Goal: Navigation & Orientation: Understand site structure

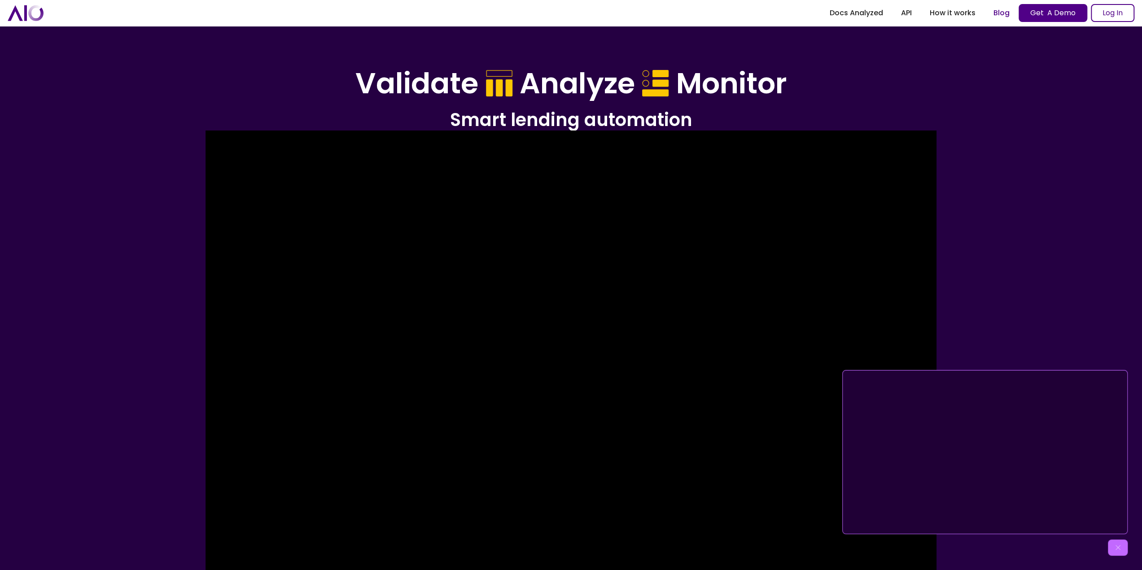
click at [1003, 14] on link "Blog" at bounding box center [1002, 13] width 34 height 16
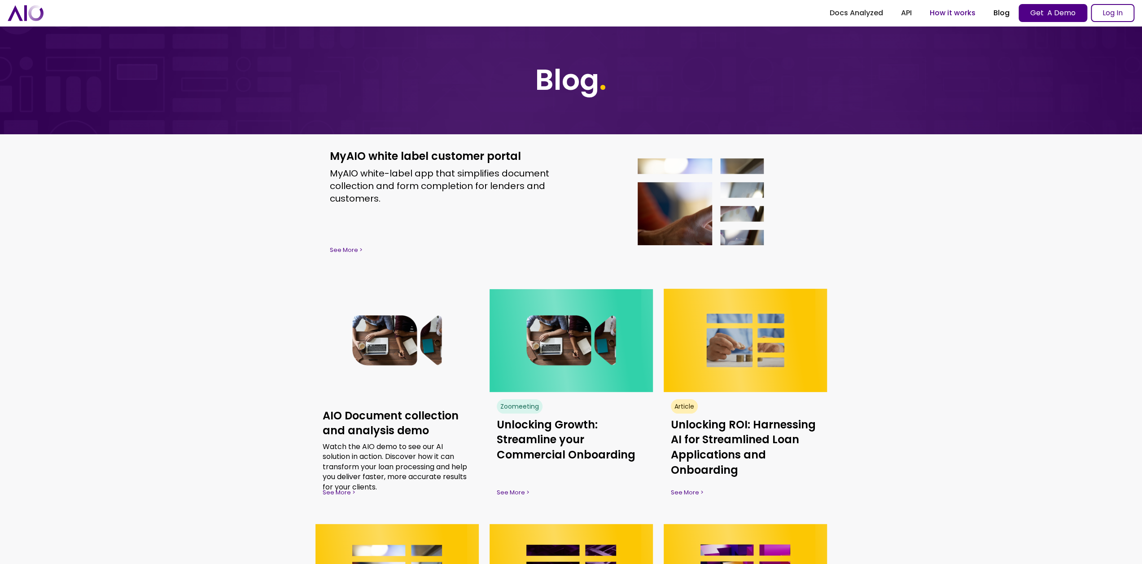
click at [955, 16] on link "How it works" at bounding box center [953, 13] width 64 height 16
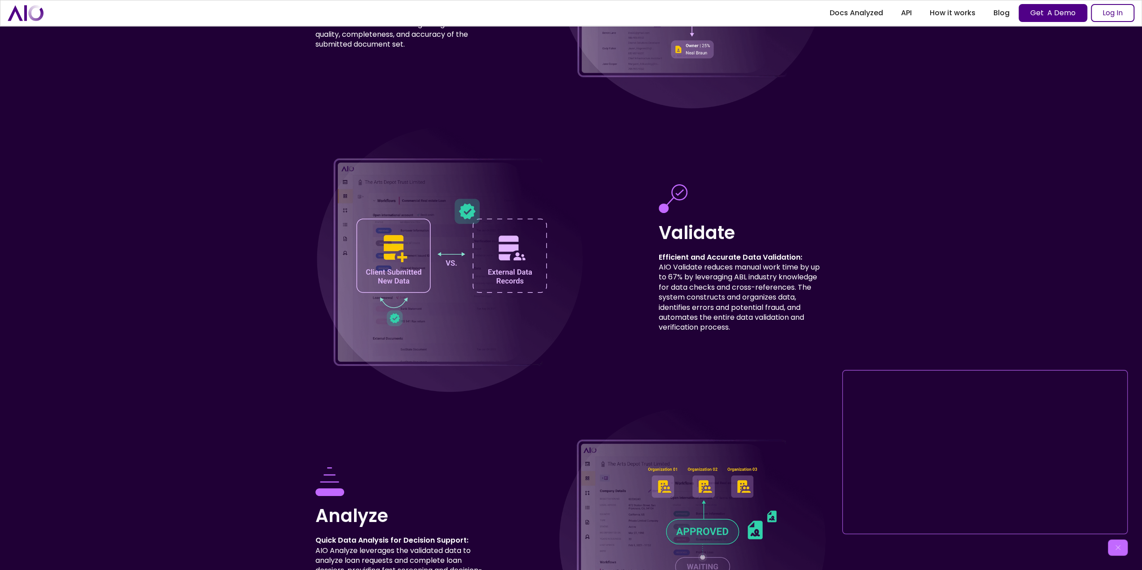
scroll to position [2979, 0]
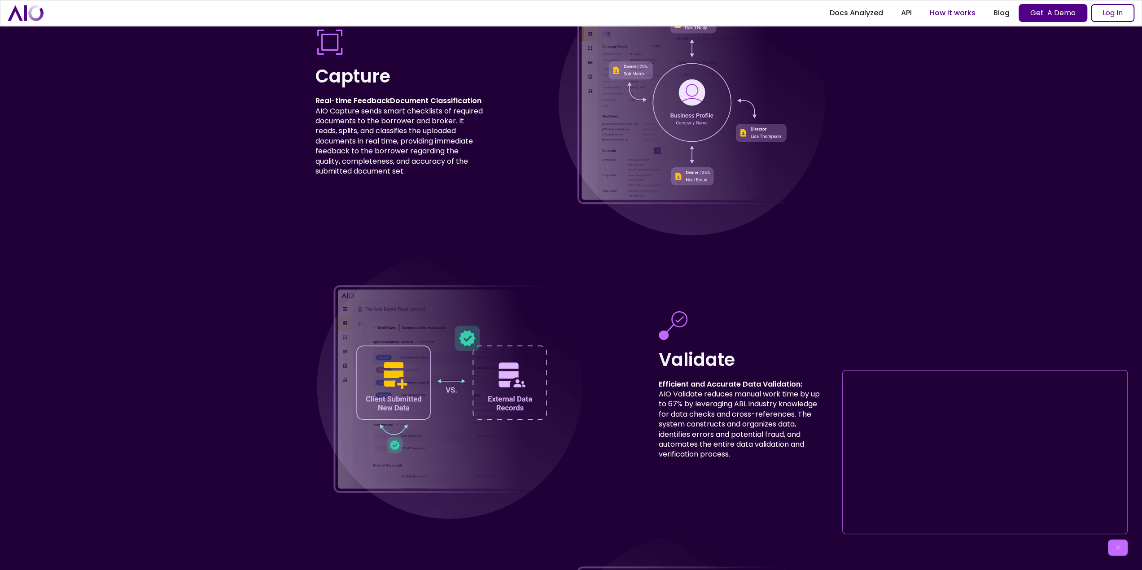
click at [956, 16] on link "How it works" at bounding box center [953, 13] width 64 height 16
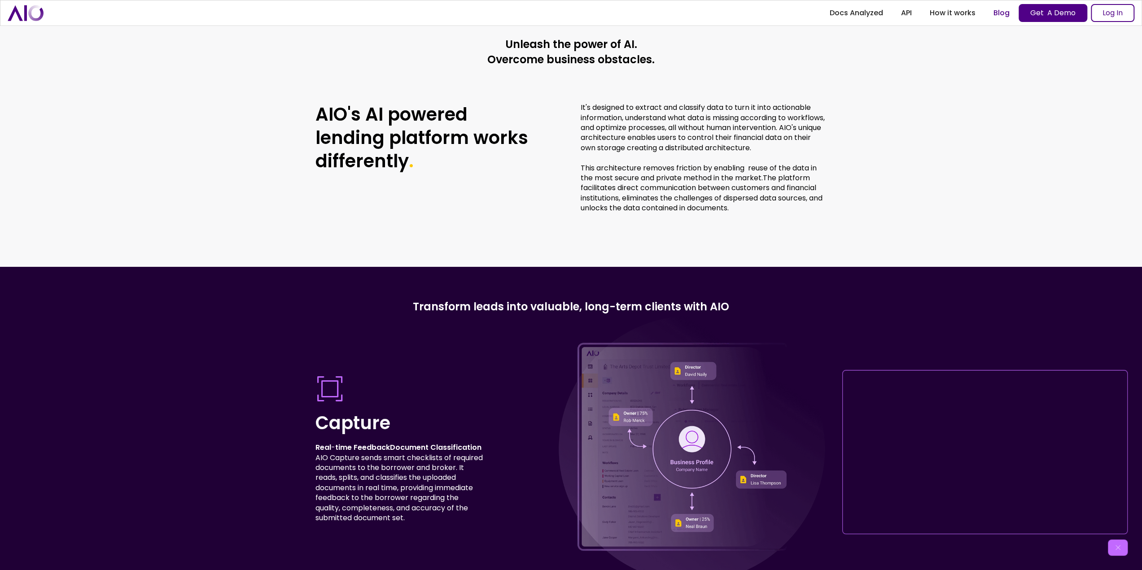
scroll to position [2631, 0]
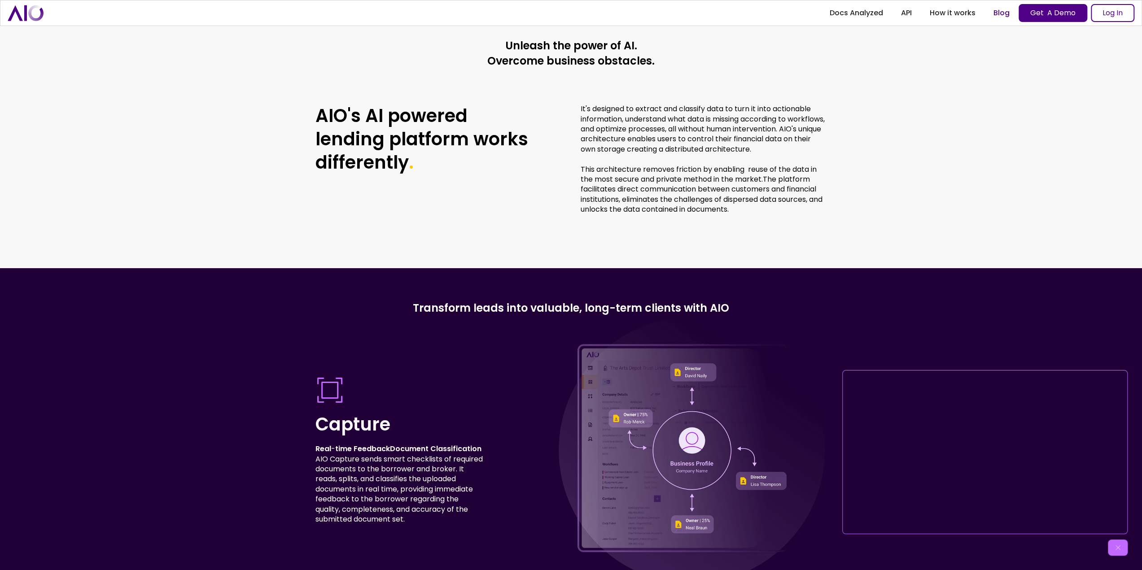
click at [1007, 14] on link "Blog" at bounding box center [1002, 13] width 34 height 16
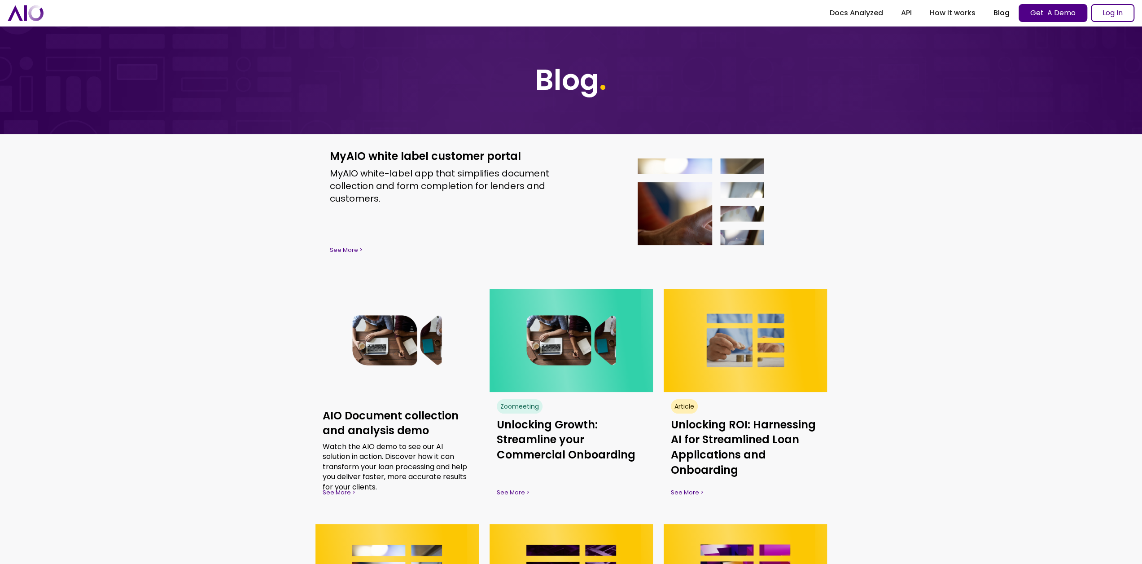
click at [21, 12] on img "home" at bounding box center [26, 13] width 36 height 16
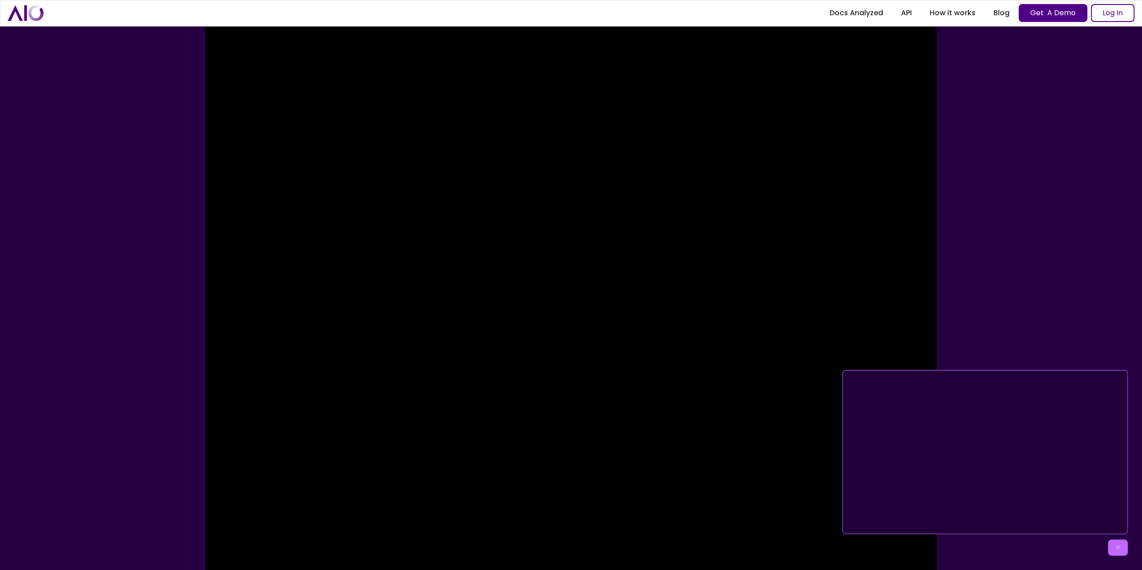
scroll to position [224, 0]
